Goal: Browse casually

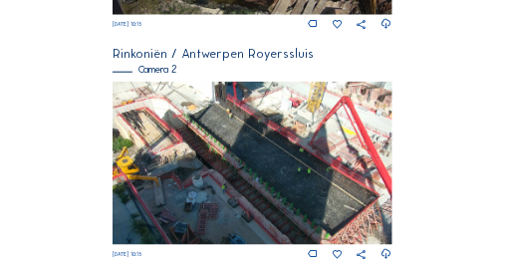
scroll to position [399, 0]
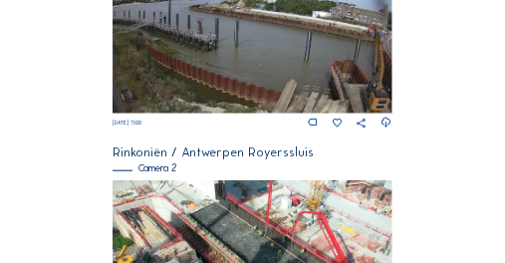
scroll to position [226, 0]
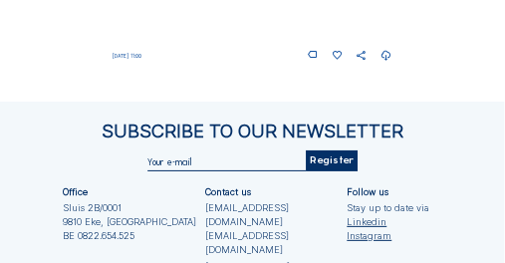
scroll to position [1269, 0]
